Goal: Use online tool/utility: Utilize a website feature to perform a specific function

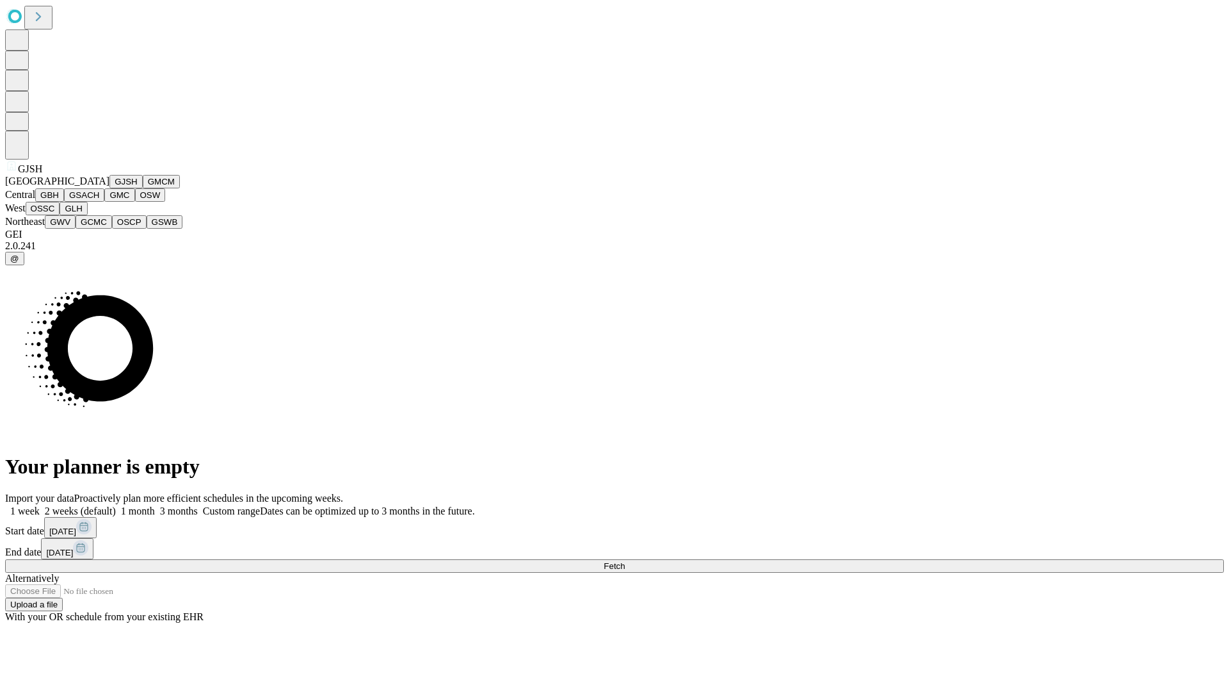
click at [109, 188] on button "GJSH" at bounding box center [125, 181] width 33 height 13
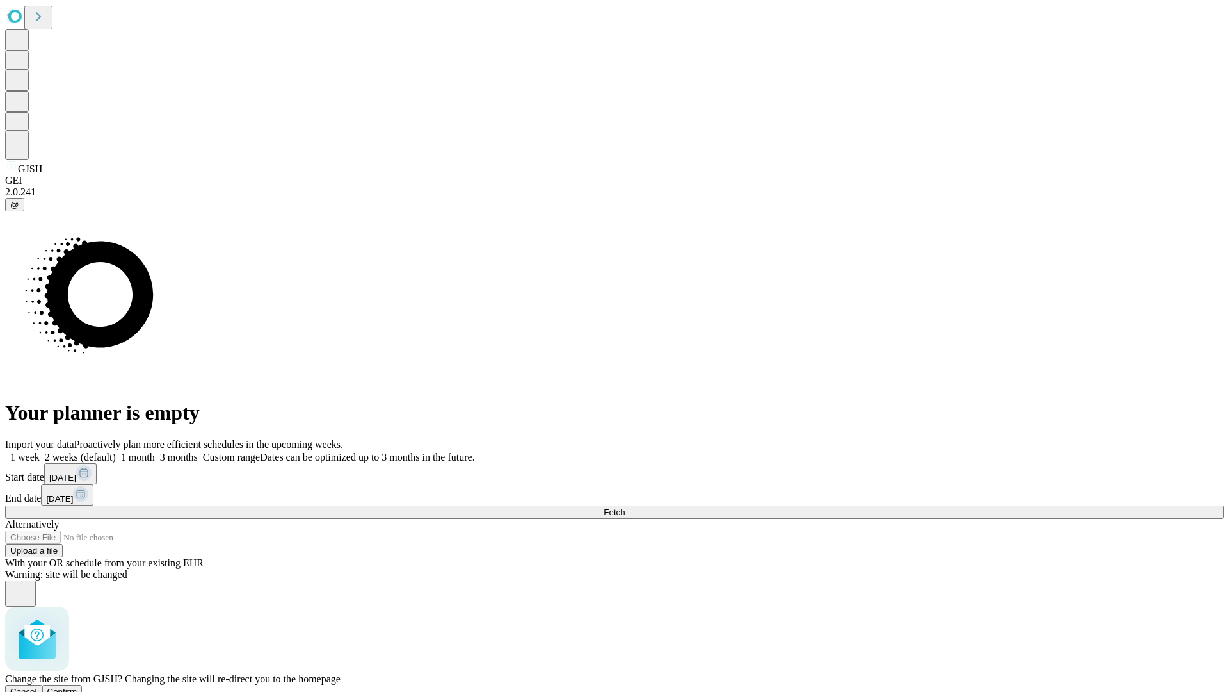
click at [77, 686] on span "Confirm" at bounding box center [62, 691] width 30 height 10
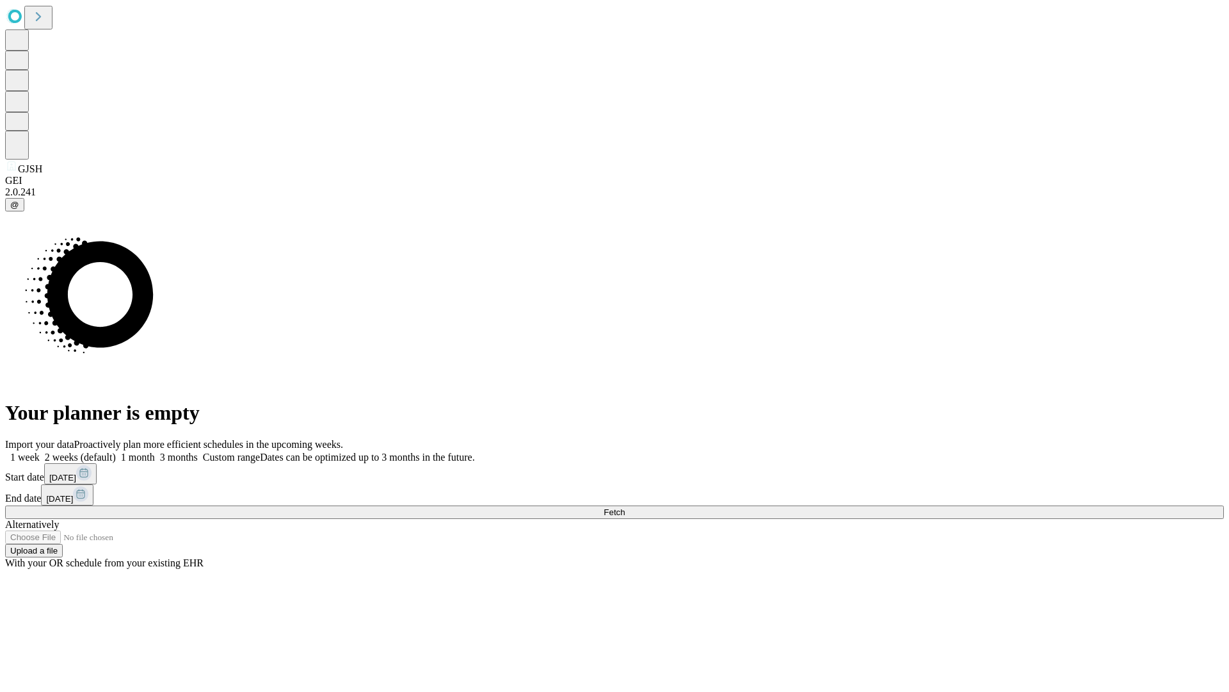
click at [116, 451] on label "2 weeks (default)" at bounding box center [78, 456] width 76 height 11
click at [625, 507] on span "Fetch" at bounding box center [614, 512] width 21 height 10
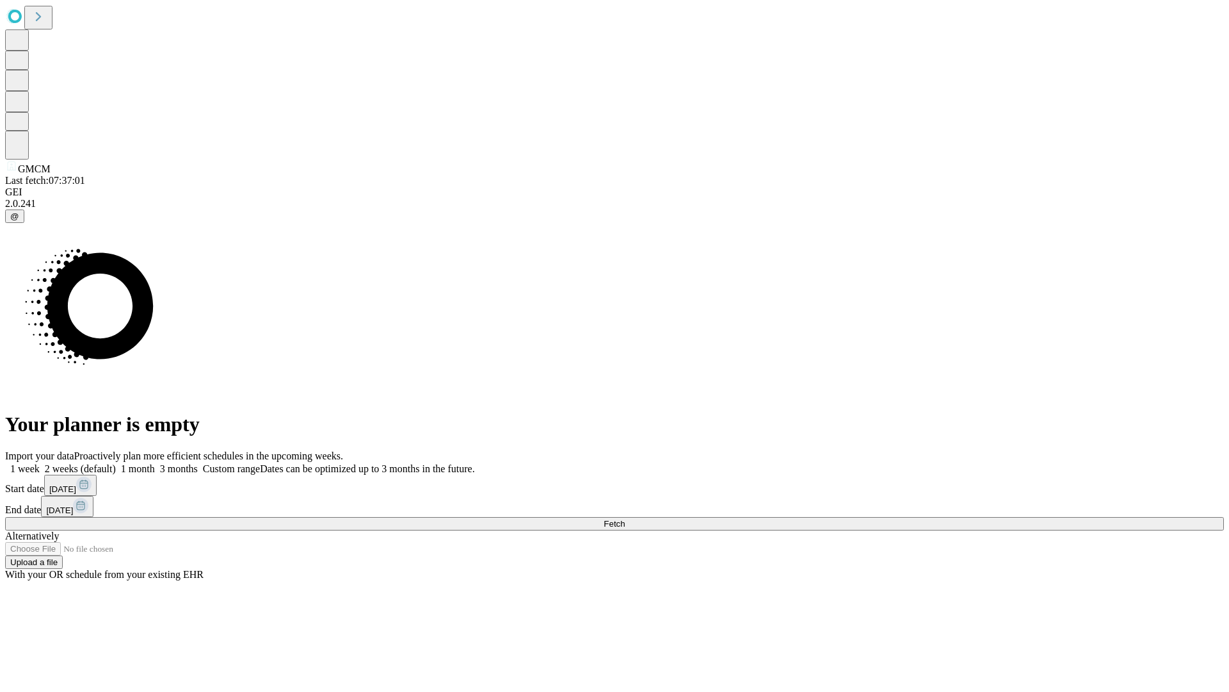
click at [625, 519] on span "Fetch" at bounding box center [614, 524] width 21 height 10
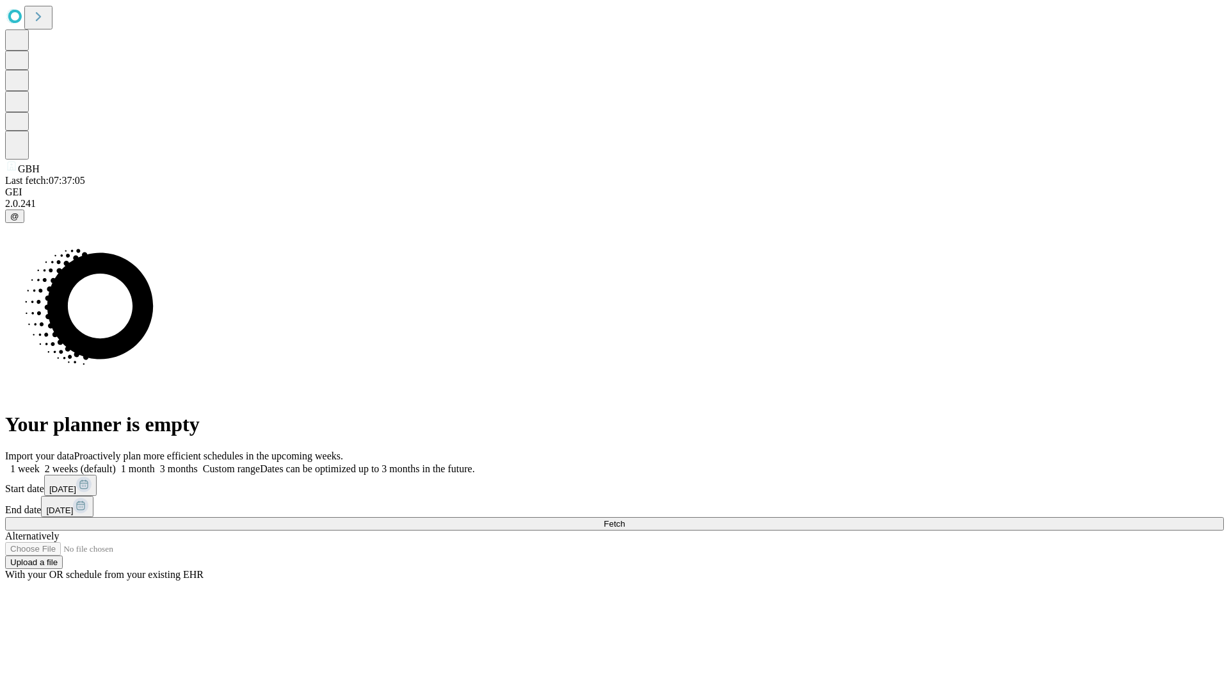
click at [116, 463] on label "2 weeks (default)" at bounding box center [78, 468] width 76 height 11
click at [625, 519] on span "Fetch" at bounding box center [614, 524] width 21 height 10
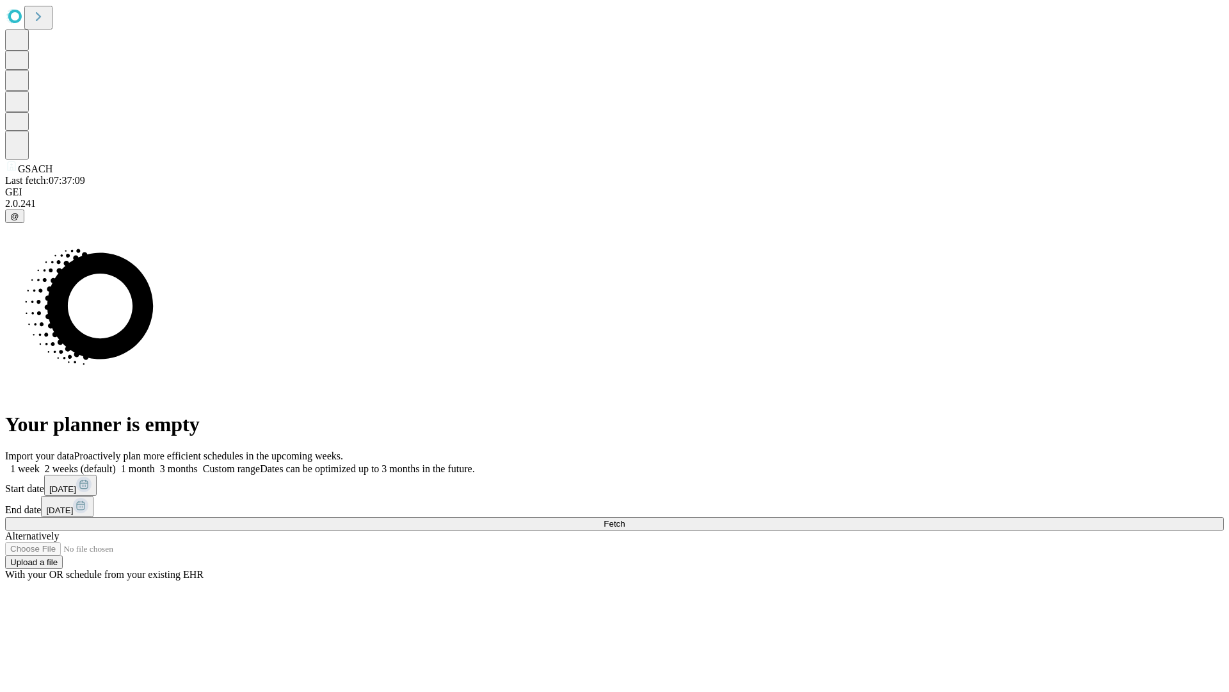
click at [116, 463] on label "2 weeks (default)" at bounding box center [78, 468] width 76 height 11
click at [625, 519] on span "Fetch" at bounding box center [614, 524] width 21 height 10
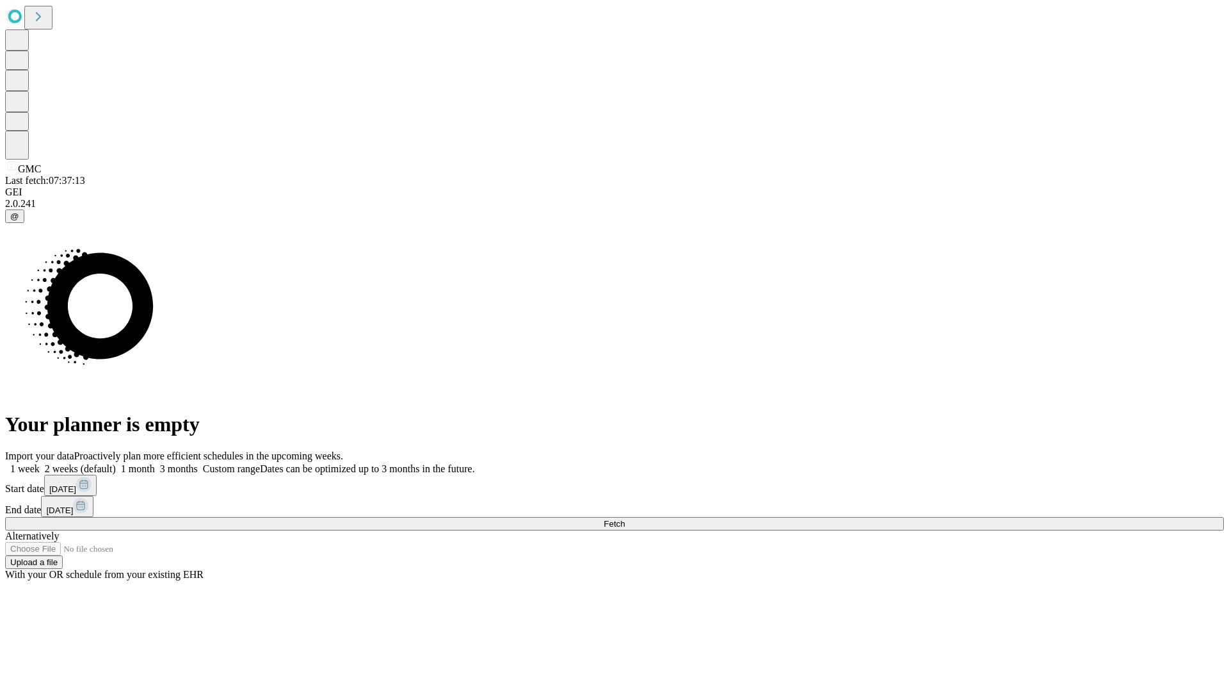
click at [116, 463] on label "2 weeks (default)" at bounding box center [78, 468] width 76 height 11
click at [625, 519] on span "Fetch" at bounding box center [614, 524] width 21 height 10
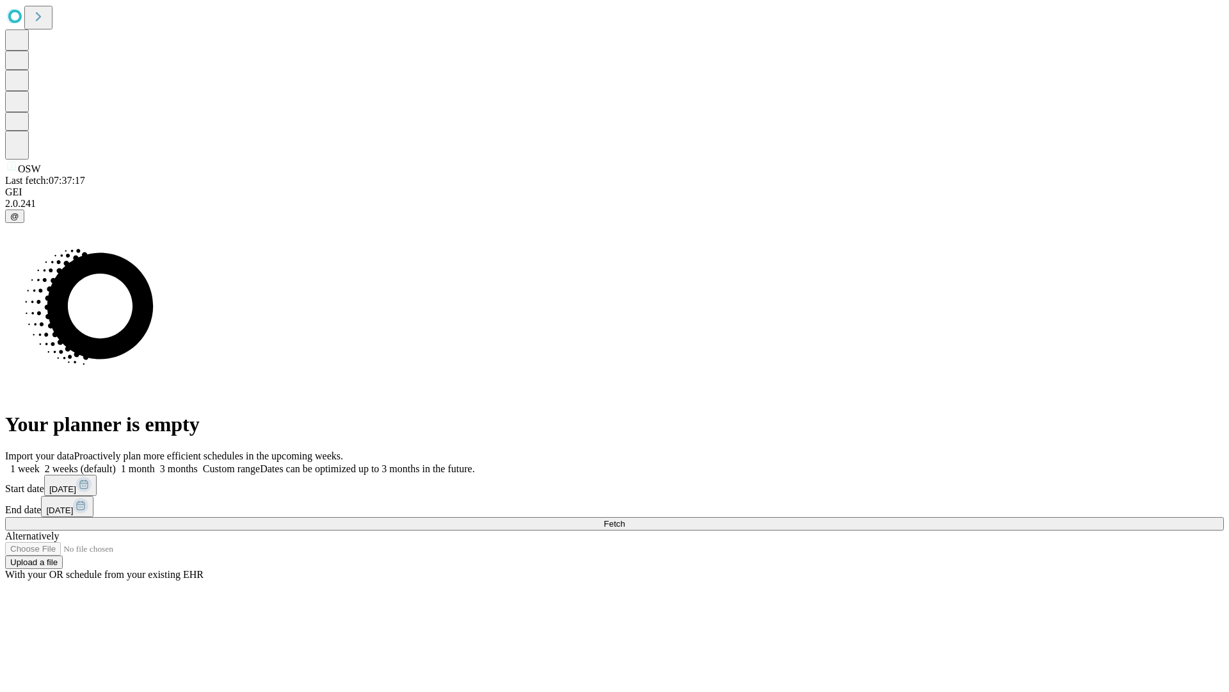
click at [116, 463] on label "2 weeks (default)" at bounding box center [78, 468] width 76 height 11
click at [625, 519] on span "Fetch" at bounding box center [614, 524] width 21 height 10
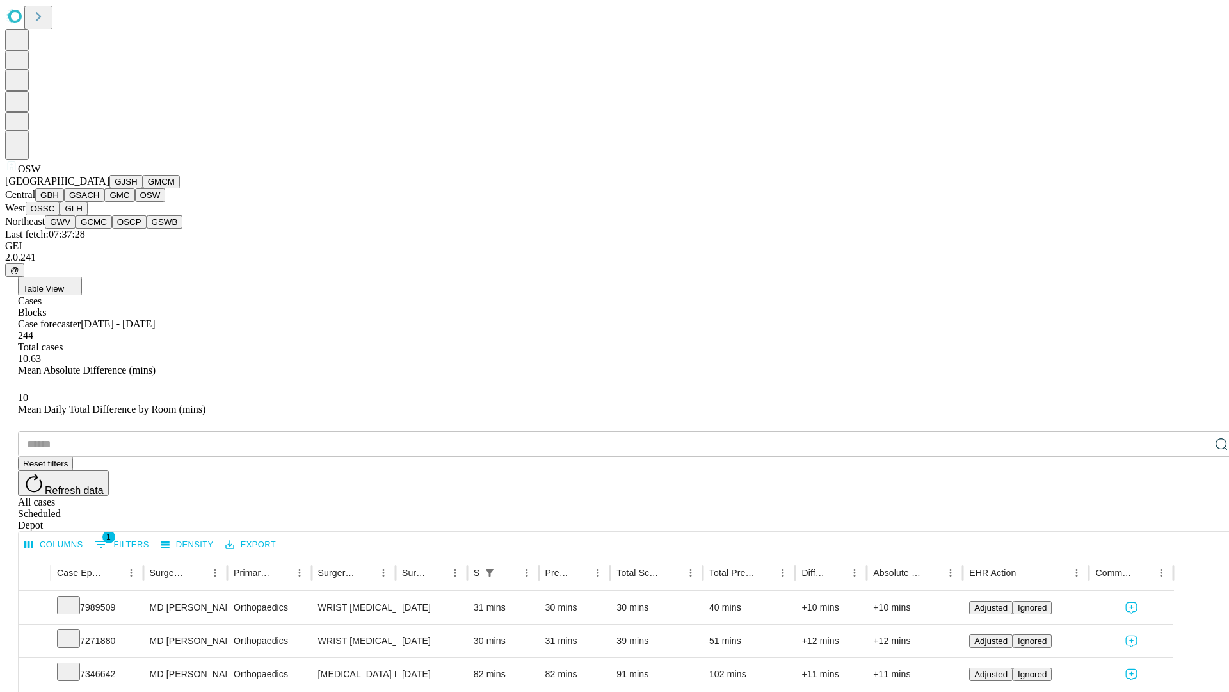
click at [60, 215] on button "OSSC" at bounding box center [43, 208] width 35 height 13
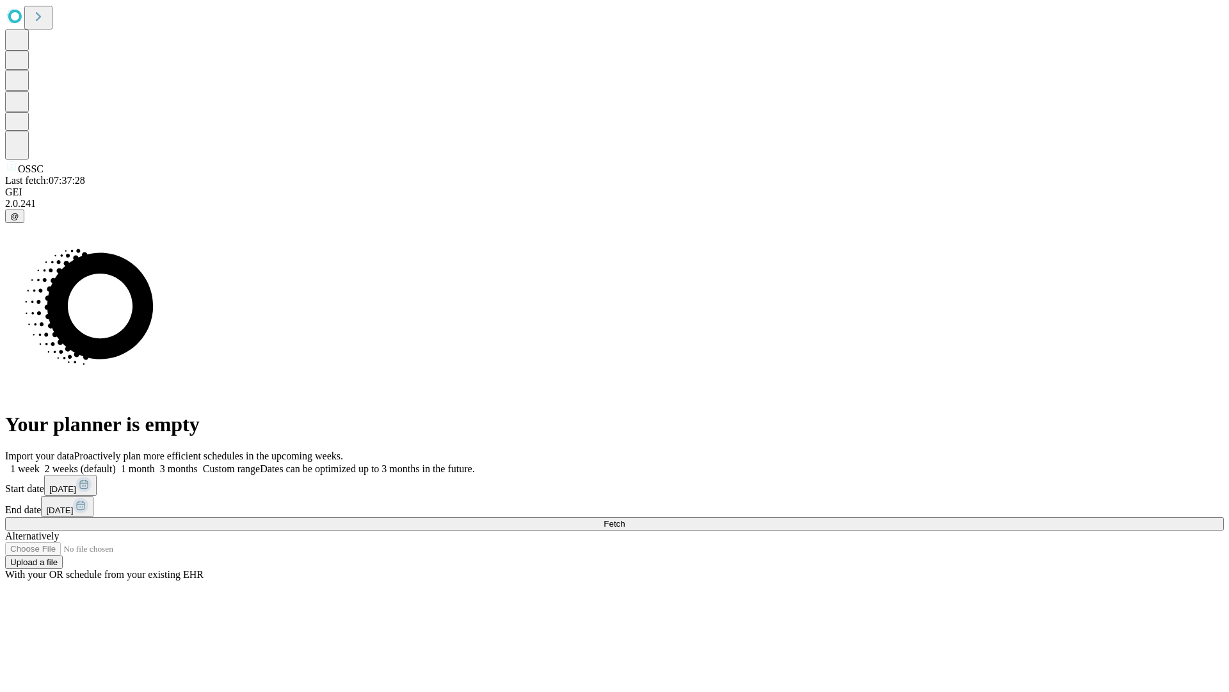
click at [116, 463] on label "2 weeks (default)" at bounding box center [78, 468] width 76 height 11
click at [625, 519] on span "Fetch" at bounding box center [614, 524] width 21 height 10
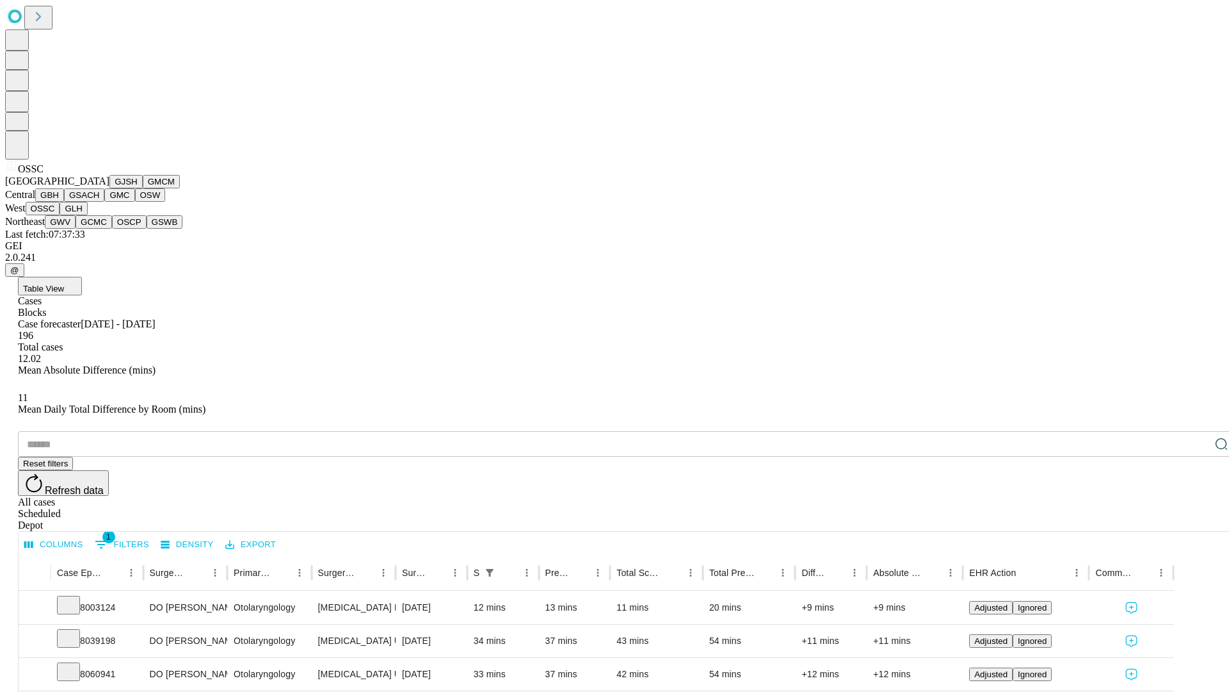
click at [87, 215] on button "GLH" at bounding box center [74, 208] width 28 height 13
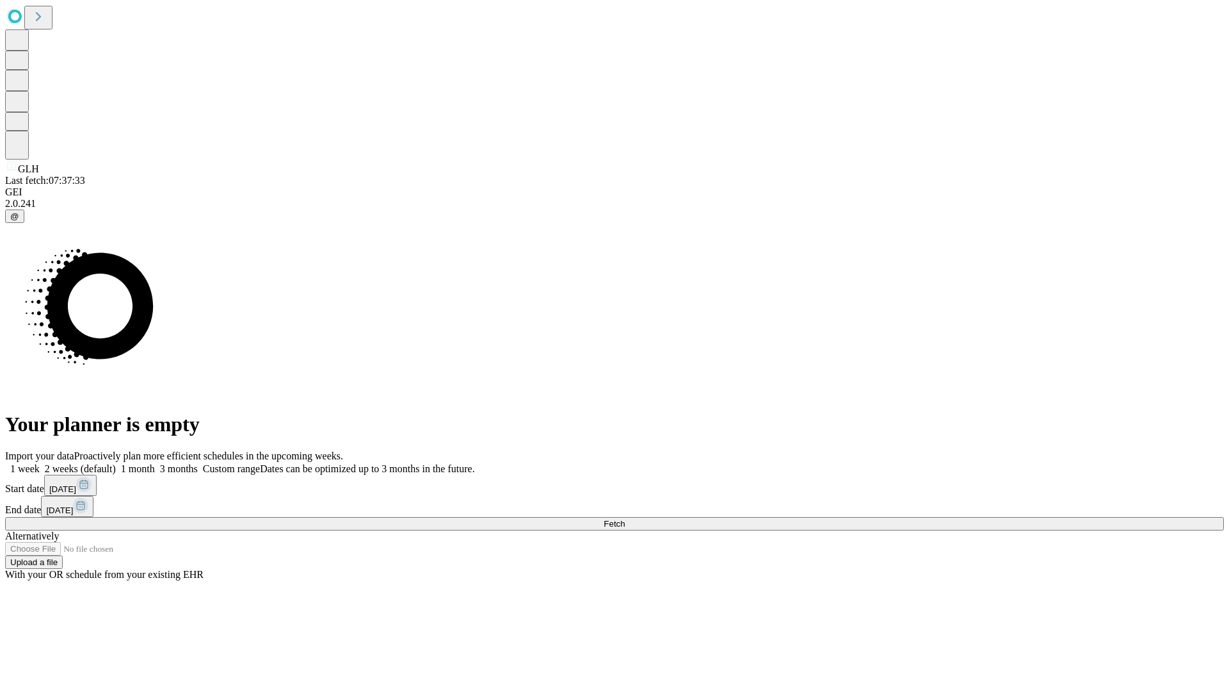
click at [116, 463] on label "2 weeks (default)" at bounding box center [78, 468] width 76 height 11
click at [625, 519] on span "Fetch" at bounding box center [614, 524] width 21 height 10
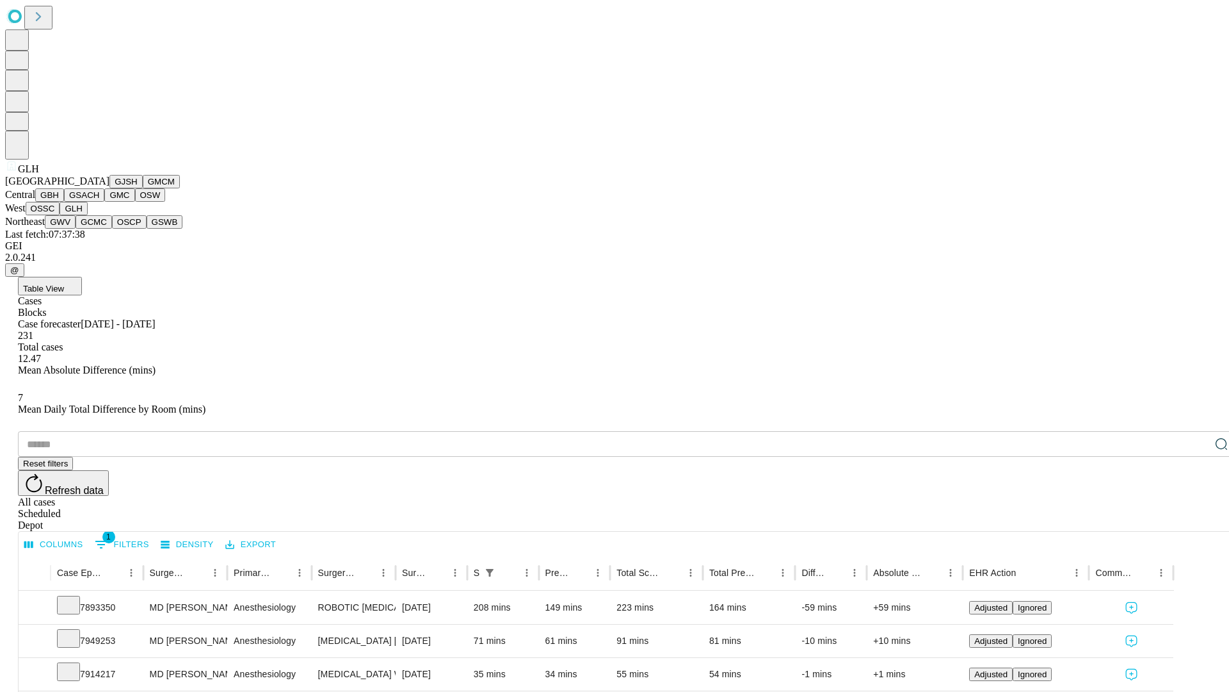
click at [76, 229] on button "GWV" at bounding box center [60, 221] width 31 height 13
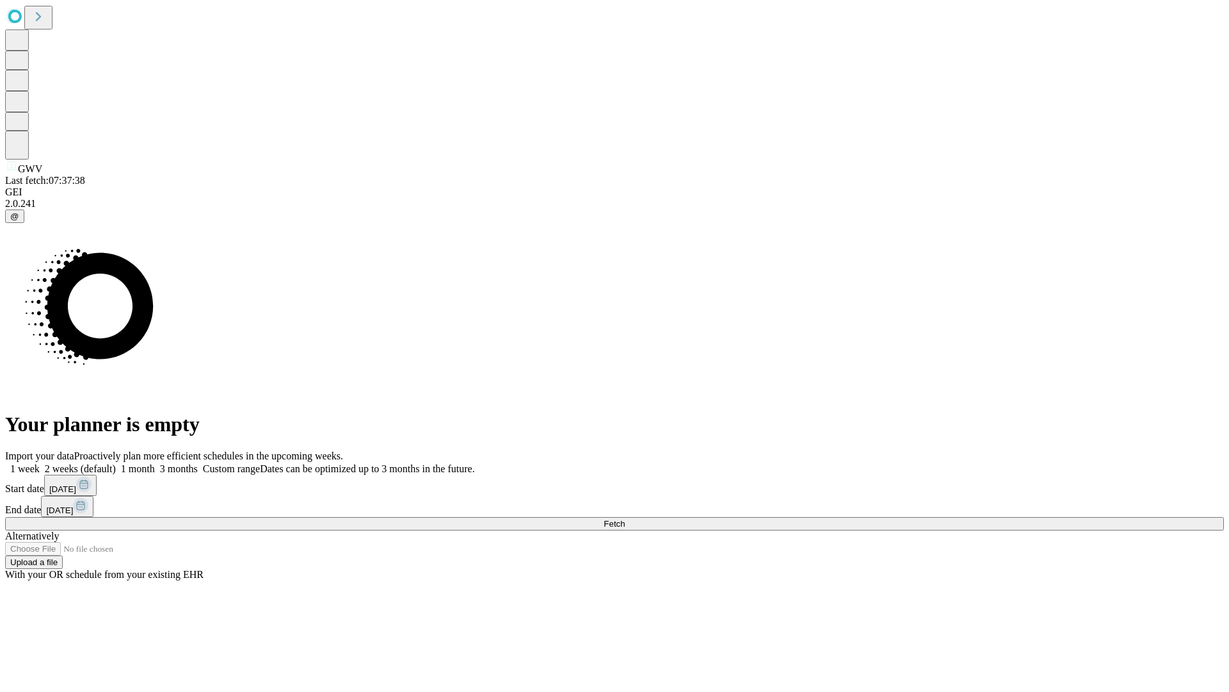
click at [116, 463] on label "2 weeks (default)" at bounding box center [78, 468] width 76 height 11
click at [625, 519] on span "Fetch" at bounding box center [614, 524] width 21 height 10
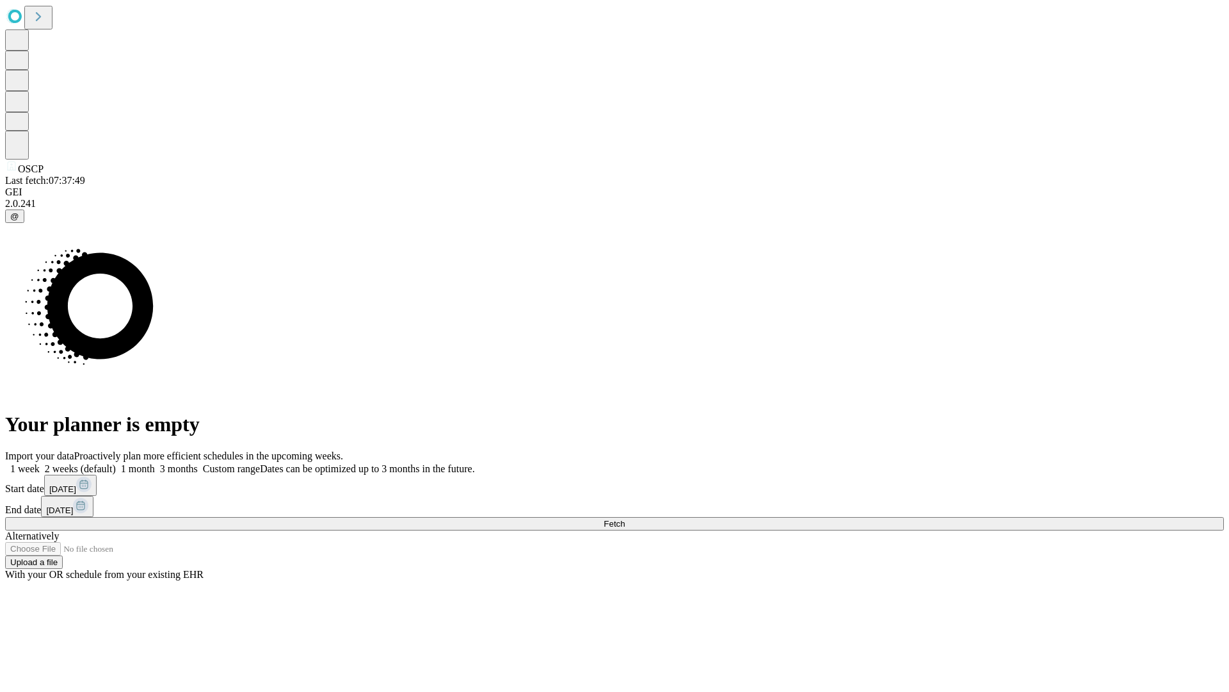
click at [116, 463] on label "2 weeks (default)" at bounding box center [78, 468] width 76 height 11
click at [625, 519] on span "Fetch" at bounding box center [614, 524] width 21 height 10
